Goal: Task Accomplishment & Management: Use online tool/utility

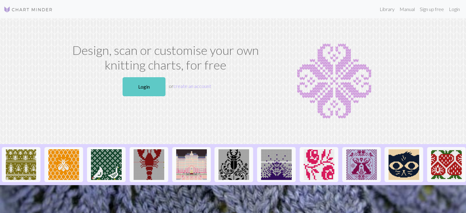
click at [148, 88] on link "Login" at bounding box center [144, 86] width 43 height 19
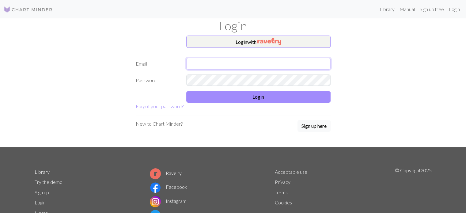
type input "jussry_xo@hotmail.com"
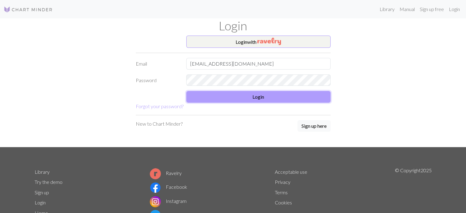
click at [233, 95] on button "Login" at bounding box center [258, 97] width 144 height 12
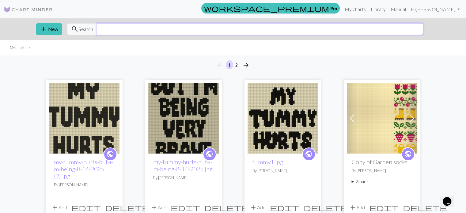
click at [222, 24] on input "text" at bounding box center [260, 29] width 326 height 12
click at [388, 5] on link "Library" at bounding box center [378, 9] width 20 height 12
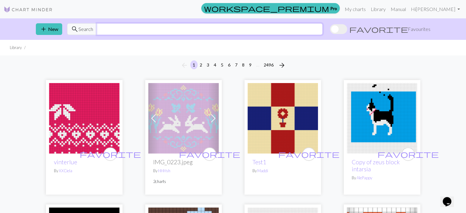
click at [228, 26] on input "text" at bounding box center [210, 29] width 226 height 12
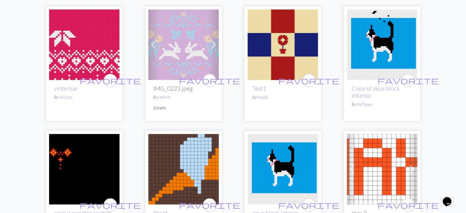
scroll to position [92, 0]
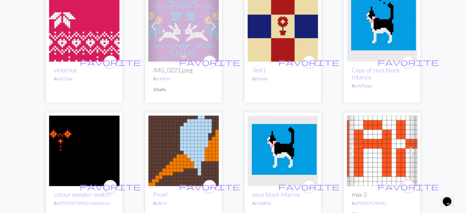
drag, startPoint x: 219, startPoint y: 142, endPoint x: 208, endPoint y: 140, distance: 10.5
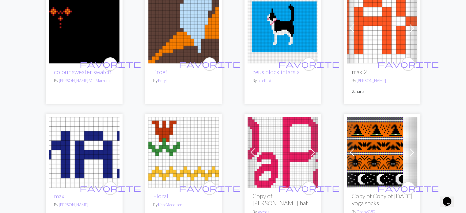
scroll to position [0, 0]
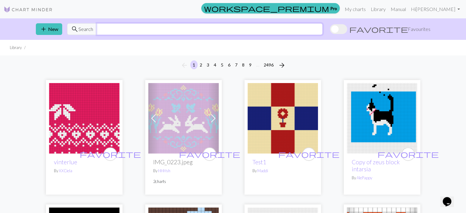
click at [163, 34] on input "text" at bounding box center [210, 29] width 226 height 12
paste input "Arachne"
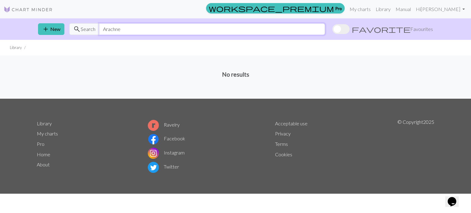
click at [163, 34] on input "Arachne" at bounding box center [212, 29] width 226 height 12
type input "spiderwebs"
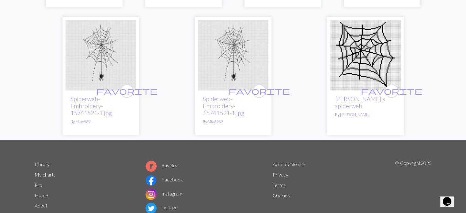
scroll to position [441, 0]
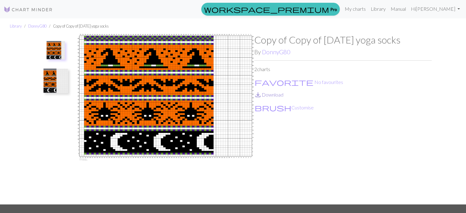
click at [278, 93] on link "save_alt Download" at bounding box center [268, 95] width 29 height 6
click at [278, 109] on button "brush Customise" at bounding box center [284, 108] width 60 height 8
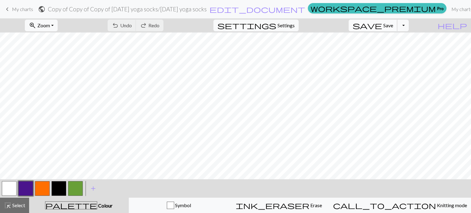
click at [382, 27] on span "save" at bounding box center [366, 25] width 29 height 9
click at [392, 30] on button "save Save Save" at bounding box center [372, 26] width 49 height 12
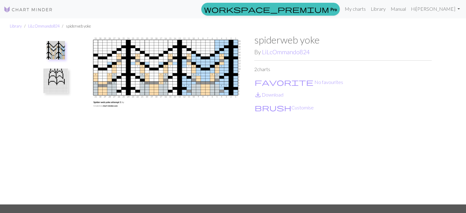
click at [52, 85] on img at bounding box center [56, 81] width 25 height 25
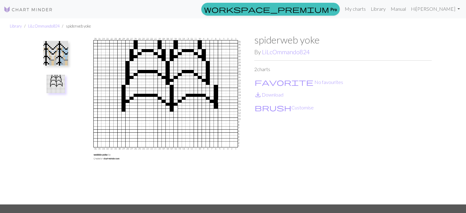
click at [53, 81] on img at bounding box center [56, 84] width 18 height 18
